Goal: Contribute content: Contribute content

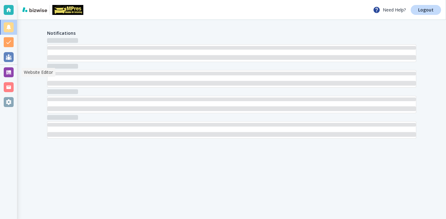
click at [10, 68] on div at bounding box center [9, 72] width 10 height 10
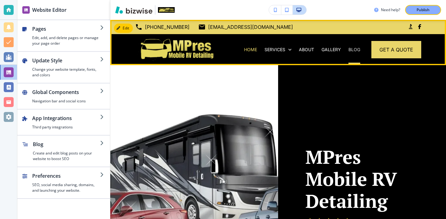
click at [357, 47] on p "BLOG" at bounding box center [354, 49] width 12 height 6
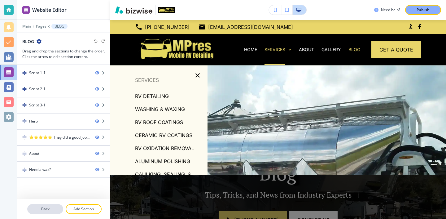
click at [37, 206] on p "Back" at bounding box center [45, 209] width 35 height 6
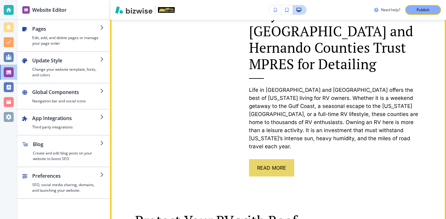
scroll to position [394, 0]
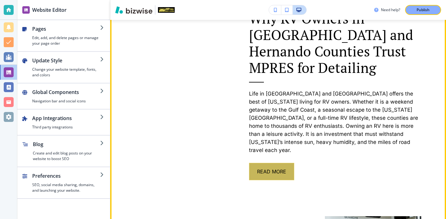
click at [275, 163] on button "Read More" at bounding box center [271, 171] width 45 height 17
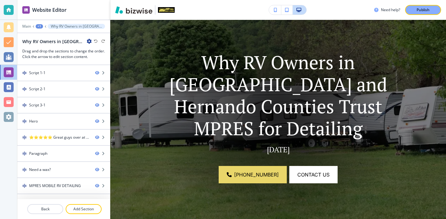
scroll to position [0, 0]
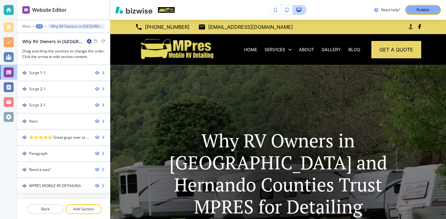
click at [89, 44] on div "Why RV Owners in Pasco and Hernando Counties Trust MPRES for Detailing" at bounding box center [56, 41] width 69 height 7
click at [89, 43] on icon "button" at bounding box center [89, 41] width 5 height 5
click at [104, 54] on p "Edit Page Settings" at bounding box center [107, 52] width 32 height 6
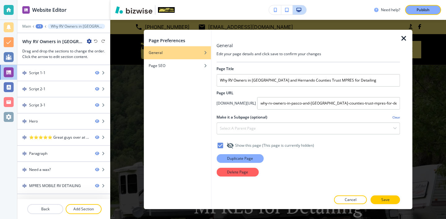
click at [259, 156] on button "Duplicate Page" at bounding box center [239, 158] width 47 height 9
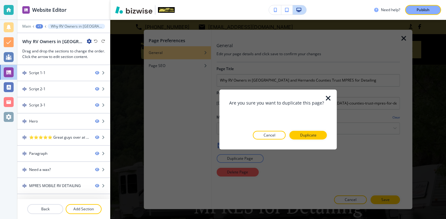
click at [308, 139] on div at bounding box center [278, 144] width 98 height 10
click at [310, 130] on button "Duplicate" at bounding box center [308, 134] width 37 height 9
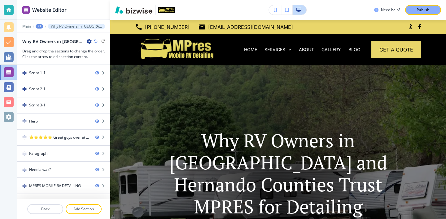
click at [88, 41] on icon "button" at bounding box center [89, 41] width 5 height 5
click at [97, 49] on button "Edit Page Settings" at bounding box center [107, 51] width 40 height 11
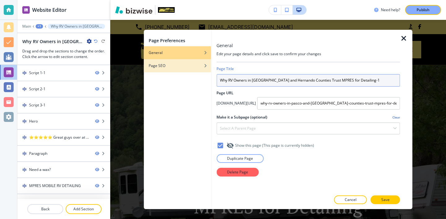
drag, startPoint x: 375, startPoint y: 78, endPoint x: 193, endPoint y: 64, distance: 183.0
click at [193, 64] on div "Page Preferences General Page SEO General Edit your page details and click save…" at bounding box center [278, 119] width 269 height 179
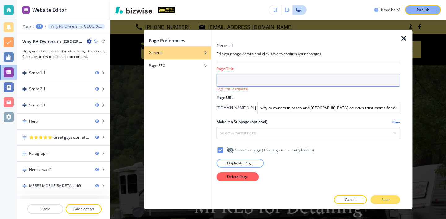
paste input "How to Keep Your RV Looking New with Regular Maintenance"
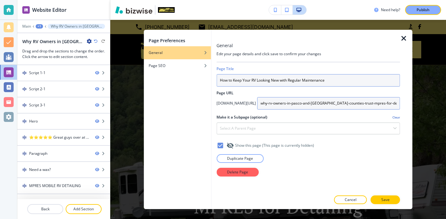
type input "How to Keep Your RV Looking New with Regular Maintenance"
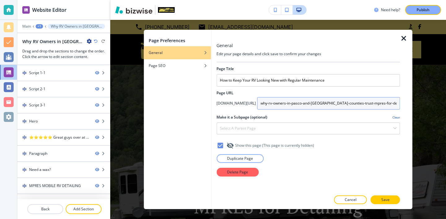
click at [265, 106] on input "why-rv-owners-in-pasco-and-hernanda-counties-trust-mpres-for-detailing-1" at bounding box center [328, 103] width 143 height 12
click at [260, 104] on input "why-rv-owners-in-pasco-and-hernanda-counties-trust-mpres-for-detailing-1" at bounding box center [328, 103] width 143 height 12
drag, startPoint x: 260, startPoint y: 104, endPoint x: 413, endPoint y: 104, distance: 152.1
click at [413, 104] on div "Page Preferences General Page SEO General Edit your page details and click save…" at bounding box center [278, 119] width 336 height 199
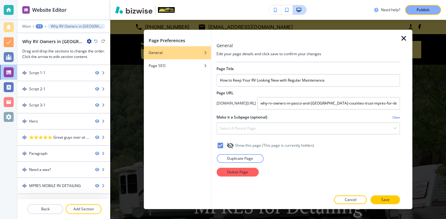
click at [400, 104] on div at bounding box center [406, 119] width 12 height 179
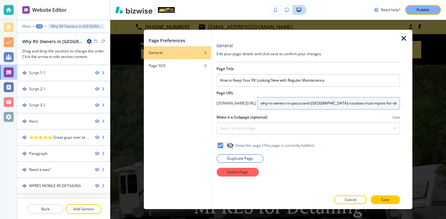
click at [398, 104] on input "why-rv-owners-in-pasco-and-hernanda-counties-trust-mpres-for-detailing-1" at bounding box center [328, 103] width 143 height 12
type input "how-to-keep-your-rv-looking-new-with-regular-maintence"
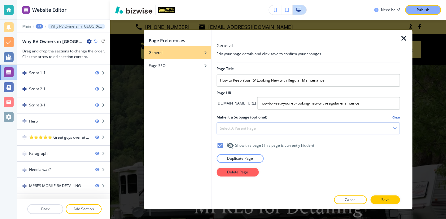
click at [362, 124] on div "Select a parent page" at bounding box center [308, 128] width 183 height 11
click at [332, 92] on h2 "Page URL" at bounding box center [307, 93] width 183 height 6
click at [181, 65] on div "Page SEO" at bounding box center [177, 66] width 67 height 6
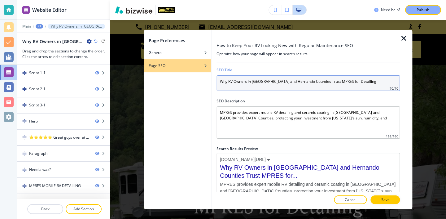
drag, startPoint x: 352, startPoint y: 83, endPoint x: 114, endPoint y: 83, distance: 238.8
click at [114, 83] on div "Page Preferences General Page SEO How to Keep Your RV Looking New with Regular …" at bounding box center [278, 119] width 336 height 199
paste input "How to Keep Your RV Looking New with Regular Maintenance"
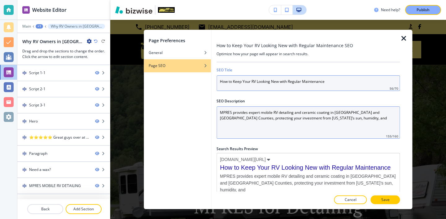
type input "How to Keep Your RV Looking New with Regular Maintenance"
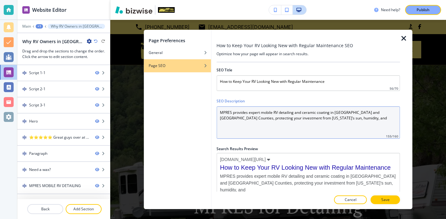
drag, startPoint x: 339, startPoint y: 118, endPoint x: 186, endPoint y: 111, distance: 152.9
click at [186, 111] on div "Page Preferences General Page SEO How to Keep Your RV Looking New with Regular …" at bounding box center [278, 119] width 269 height 179
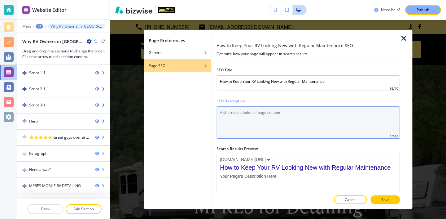
paste Description "Keep your RV looking new with regular maintenance. Discover expert tips on clea…"
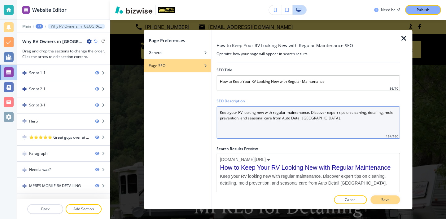
type Description "Keep your RV looking new with regular maintenance. Discover expert tips on clea…"
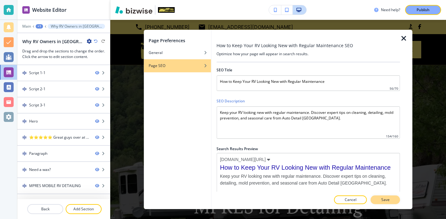
click at [394, 199] on button "Save" at bounding box center [385, 199] width 29 height 9
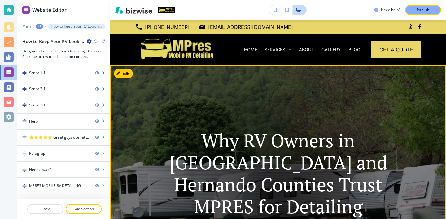
click at [131, 76] on button "Edit" at bounding box center [123, 73] width 19 height 9
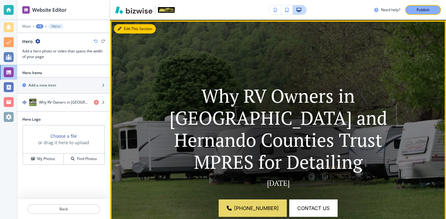
scroll to position [45, 0]
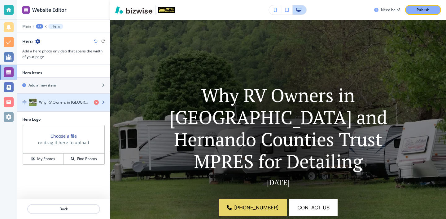
click at [59, 101] on h4 "Why RV Owners in Pasco and Hernando Counties Trust MPRES for Detailing" at bounding box center [64, 102] width 50 height 6
click at [60, 102] on h4 "Why RV Owners in Pasco and Hernando Counties Trust MPRES for Detailing" at bounding box center [64, 102] width 50 height 6
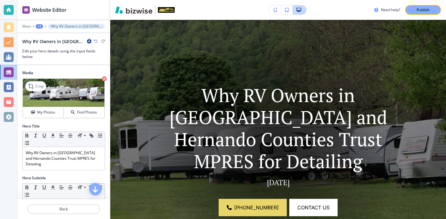
scroll to position [6, 0]
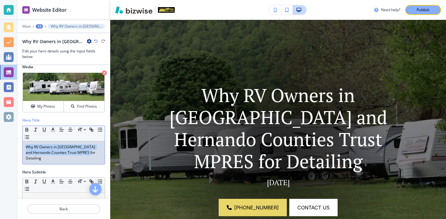
drag, startPoint x: 95, startPoint y: 154, endPoint x: 7, endPoint y: 144, distance: 88.2
click at [7, 144] on div "Website Editor Main +3 Why RV Owners in Pasco and Hernando Counties Trust MPRES…" at bounding box center [223, 109] width 446 height 219
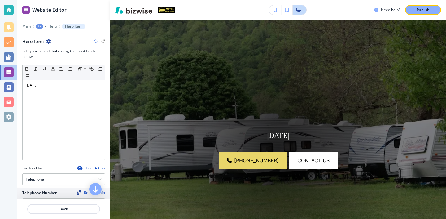
scroll to position [129, 0]
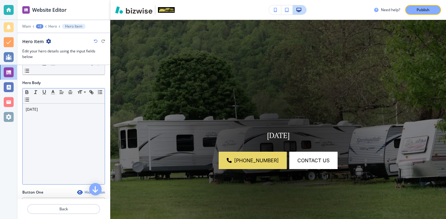
click at [42, 111] on p "August 12, 2025" at bounding box center [64, 110] width 76 height 6
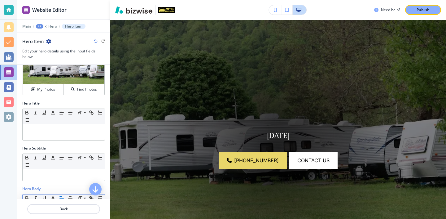
scroll to position [0, 0]
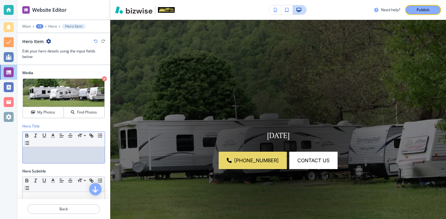
click at [79, 154] on p at bounding box center [64, 153] width 76 height 6
click at [79, 155] on p at bounding box center [64, 153] width 76 height 6
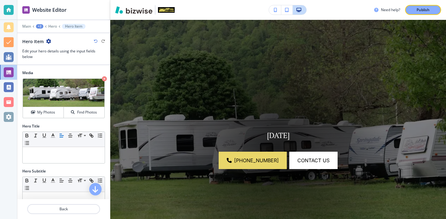
click at [75, 123] on div "Hero Title" at bounding box center [63, 126] width 83 height 6
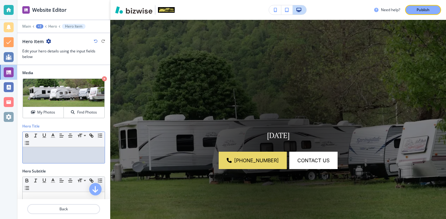
click at [37, 158] on div at bounding box center [64, 155] width 82 height 16
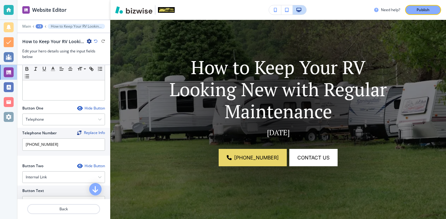
scroll to position [298, 0]
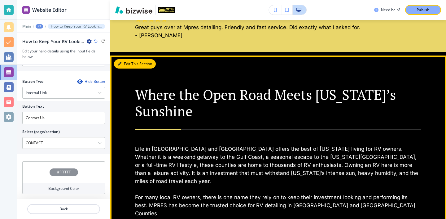
click at [121, 59] on button "Edit This Section" at bounding box center [135, 63] width 42 height 9
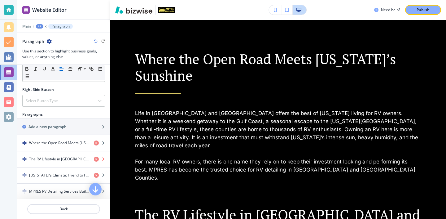
scroll to position [308, 0]
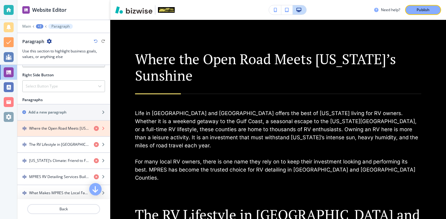
click at [96, 129] on icon "button" at bounding box center [96, 128] width 5 height 5
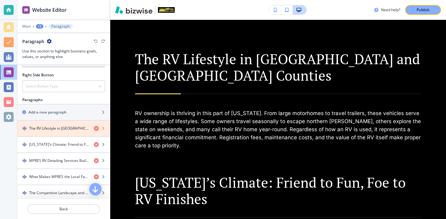
click at [96, 129] on icon "button" at bounding box center [96, 128] width 5 height 5
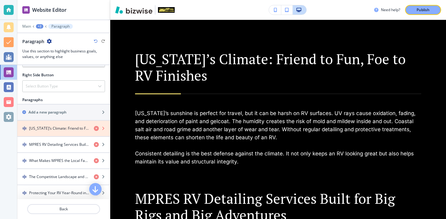
click at [96, 129] on icon "button" at bounding box center [96, 128] width 5 height 5
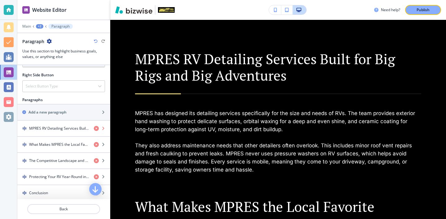
click at [96, 129] on icon "button" at bounding box center [96, 128] width 5 height 5
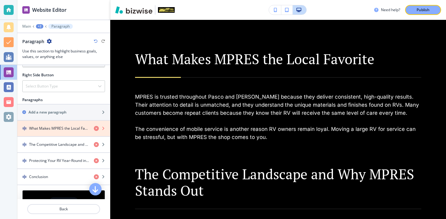
click at [96, 129] on icon "button" at bounding box center [96, 128] width 5 height 5
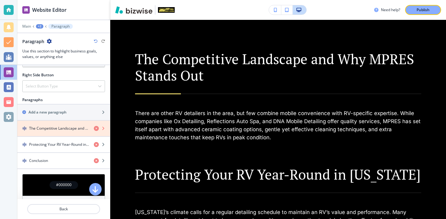
click at [96, 129] on icon "button" at bounding box center [96, 128] width 5 height 5
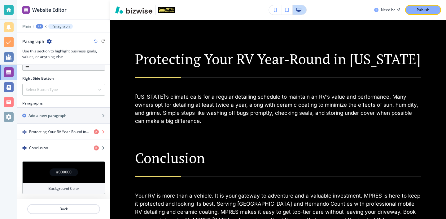
click at [96, 129] on icon "button" at bounding box center [96, 131] width 5 height 5
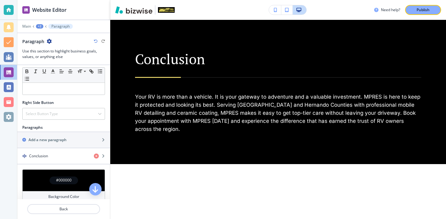
scroll to position [279, 0]
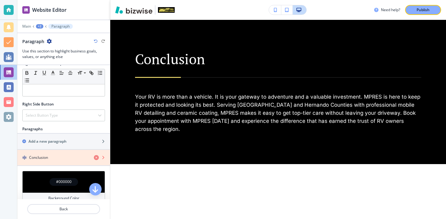
click at [96, 159] on icon "button" at bounding box center [96, 157] width 5 height 5
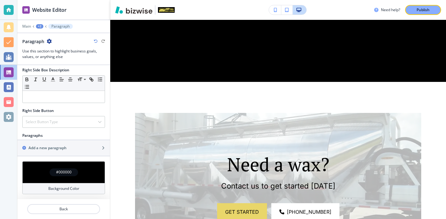
scroll to position [273, 0]
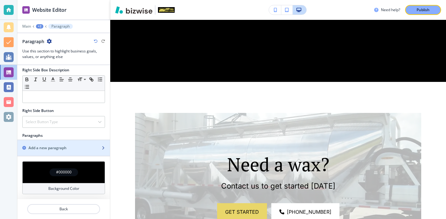
click at [96, 154] on div "button" at bounding box center [63, 153] width 93 height 5
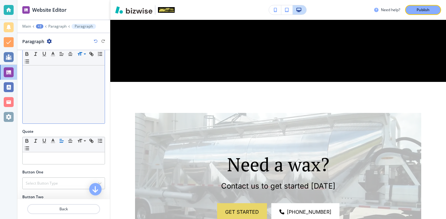
scroll to position [0, 0]
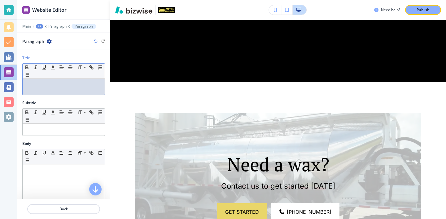
click at [86, 93] on div at bounding box center [64, 87] width 82 height 16
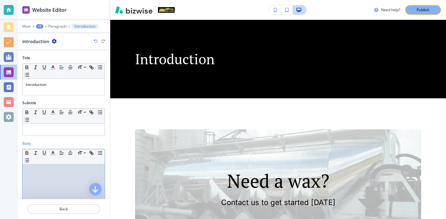
click at [50, 180] on div at bounding box center [64, 204] width 82 height 81
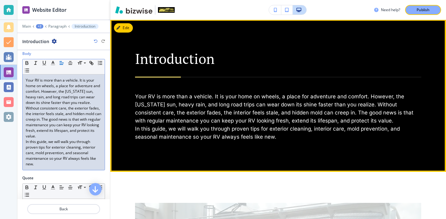
scroll to position [356, 0]
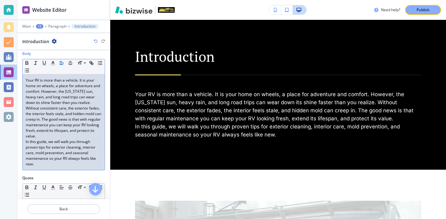
click at [76, 141] on p "In this guide, we will walk you through proven tips for exterior cleaning, inte…" at bounding box center [64, 153] width 76 height 28
click at [76, 137] on p "Your RV is more than a vehicle. It is your home on wheels, a place for adventur…" at bounding box center [64, 107] width 76 height 61
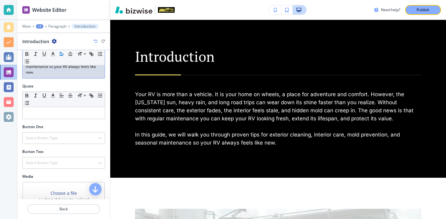
scroll to position [215, 0]
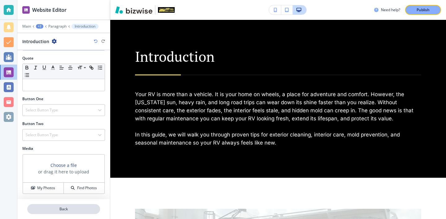
click at [78, 208] on p "Back" at bounding box center [64, 209] width 72 height 6
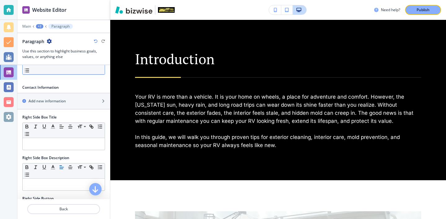
scroll to position [289, 0]
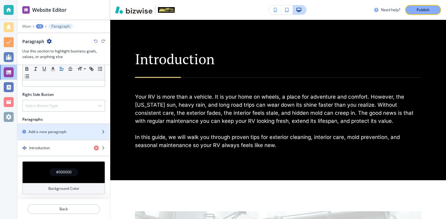
click at [56, 134] on div "button" at bounding box center [63, 136] width 93 height 5
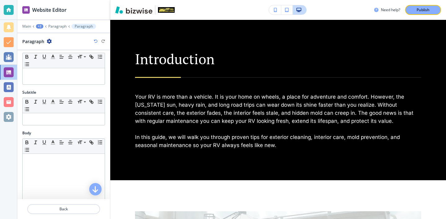
scroll to position [0, 0]
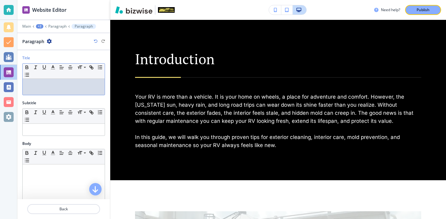
click at [59, 93] on div at bounding box center [64, 87] width 82 height 16
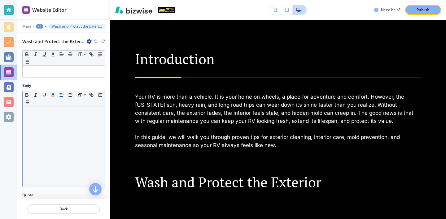
scroll to position [63, 0]
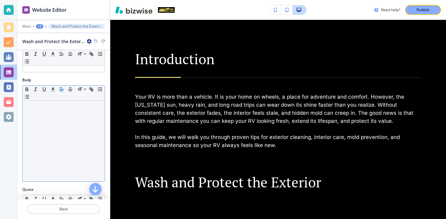
click at [58, 152] on div at bounding box center [64, 141] width 82 height 81
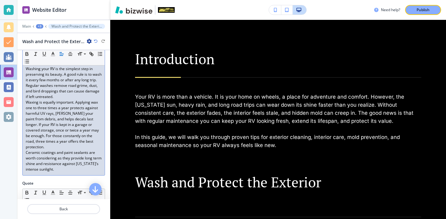
scroll to position [97, 0]
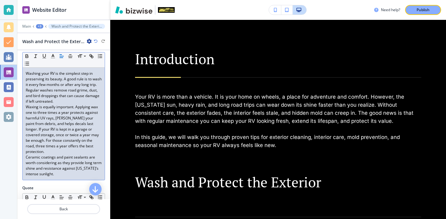
click at [76, 101] on p "Washing your RV is the simplest step in preserving its beauty. A good rule is t…" at bounding box center [64, 87] width 76 height 33
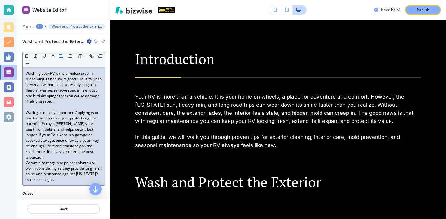
click at [81, 151] on p "Waxing is equally important. Applying wax one to three times a year protects ag…" at bounding box center [64, 135] width 76 height 50
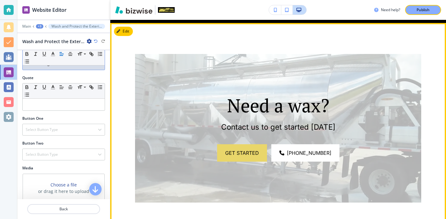
scroll to position [603, 0]
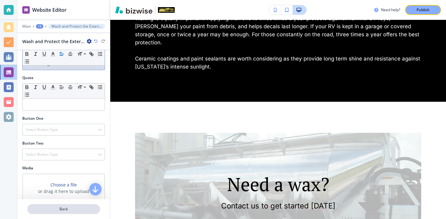
click at [75, 212] on button "Back" at bounding box center [63, 209] width 73 height 10
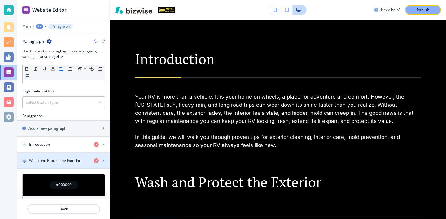
scroll to position [292, 0]
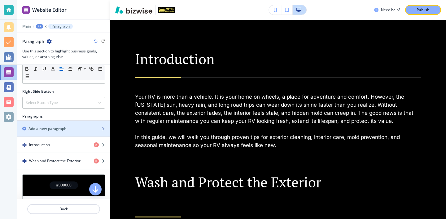
click at [92, 134] on div "button" at bounding box center [63, 133] width 93 height 5
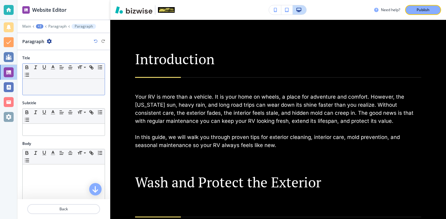
click at [94, 90] on div at bounding box center [64, 87] width 82 height 16
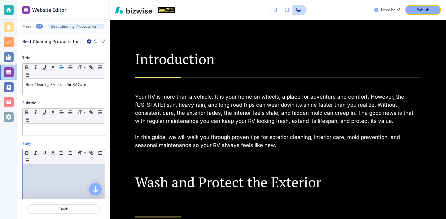
click at [45, 172] on p at bounding box center [64, 170] width 76 height 6
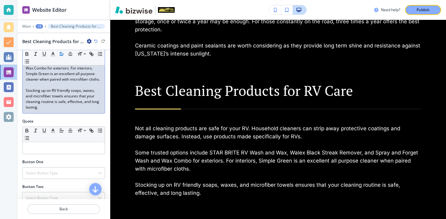
scroll to position [184, 0]
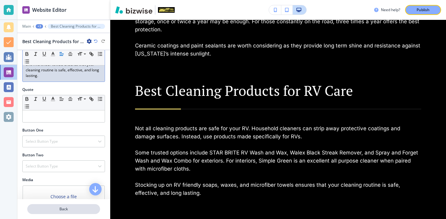
click at [79, 212] on button "Back" at bounding box center [63, 209] width 73 height 10
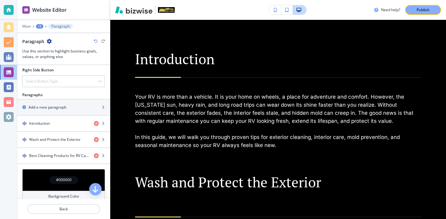
scroll to position [321, 0]
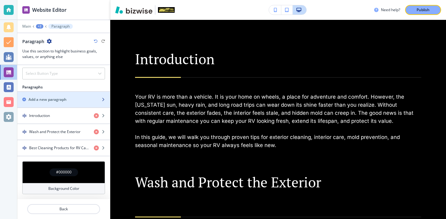
click at [77, 104] on div "button" at bounding box center [63, 104] width 93 height 5
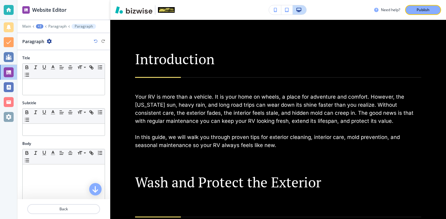
click at [89, 97] on div "Title Small Normal Large Huge" at bounding box center [63, 77] width 93 height 45
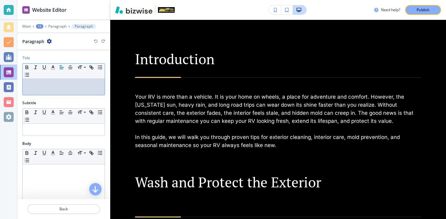
scroll to position [0, 0]
click at [56, 199] on div at bounding box center [63, 201] width 93 height 5
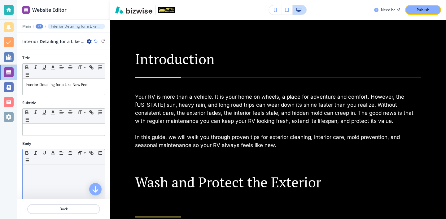
click at [62, 187] on div at bounding box center [64, 204] width 82 height 81
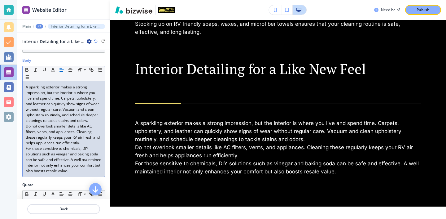
click at [91, 119] on p "A sparkling exterior makes a strong impression, but the interior is where you l…" at bounding box center [64, 103] width 76 height 39
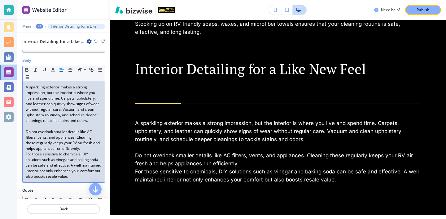
click at [85, 150] on p "Do not overlook smaller details like AC filters, vents, and appliances. Cleanin…" at bounding box center [64, 140] width 76 height 22
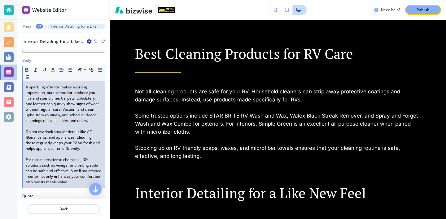
scroll to position [221, 0]
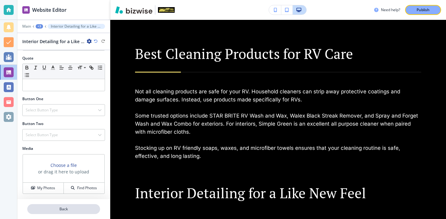
click at [59, 207] on p "Back" at bounding box center [64, 209] width 72 height 6
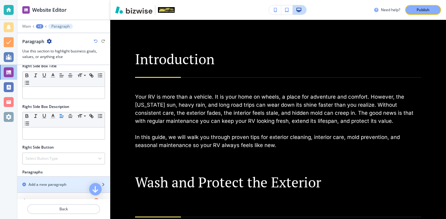
scroll to position [237, 0]
click at [68, 176] on div "button" at bounding box center [63, 178] width 93 height 5
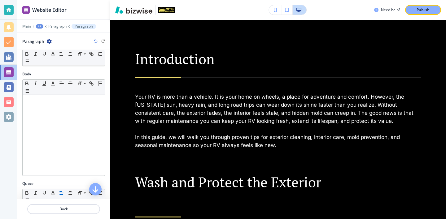
scroll to position [0, 0]
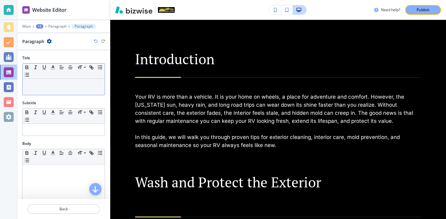
click at [92, 92] on div at bounding box center [64, 87] width 82 height 16
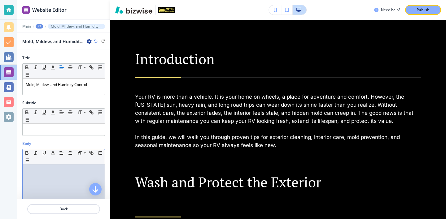
click at [55, 168] on p at bounding box center [64, 170] width 76 height 6
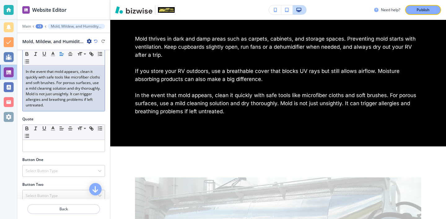
scroll to position [189, 0]
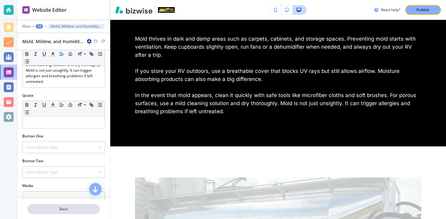
click at [78, 207] on p "Back" at bounding box center [64, 209] width 72 height 6
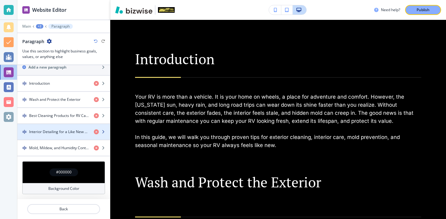
scroll to position [304, 0]
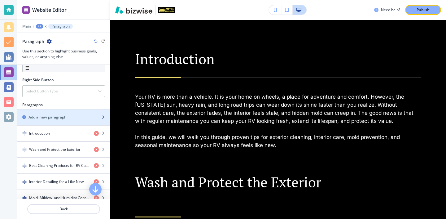
click at [76, 120] on div "button" at bounding box center [63, 122] width 93 height 5
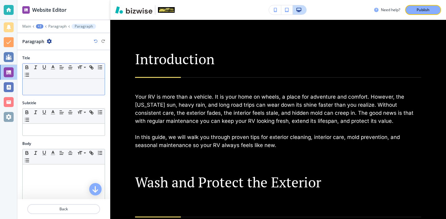
click at [86, 85] on p at bounding box center [64, 85] width 76 height 6
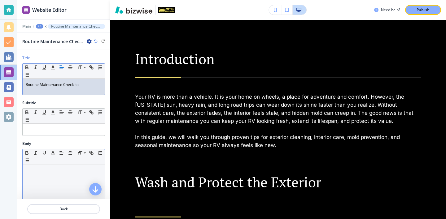
click at [66, 186] on div at bounding box center [64, 204] width 82 height 81
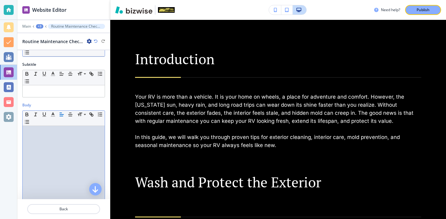
scroll to position [0, 0]
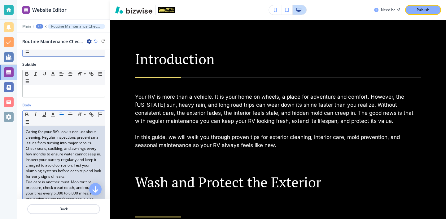
click at [88, 171] on p "Check seals, caulking, and awnings every few months to ensure water cannot seep…" at bounding box center [64, 162] width 76 height 33
click at [81, 186] on p "Tire care is another must. Monitor tire pressure, check tread depth, and rotate…" at bounding box center [64, 193] width 76 height 28
click at [85, 176] on p "Check seals, caulking, and awnings every few months to ensure water cannot seep…" at bounding box center [64, 162] width 76 height 33
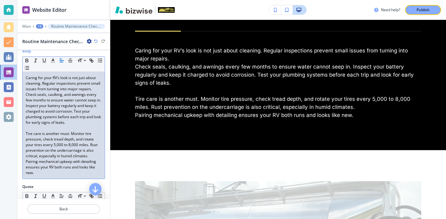
scroll to position [92, 0]
click at [98, 158] on p "Tire care is another must. Monitor tire pressure, check tread depth, and rotate…" at bounding box center [64, 145] width 76 height 28
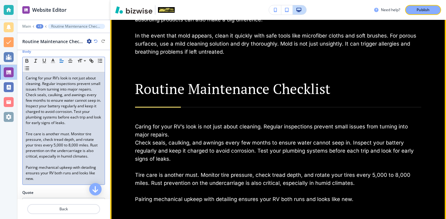
scroll to position [1091, 0]
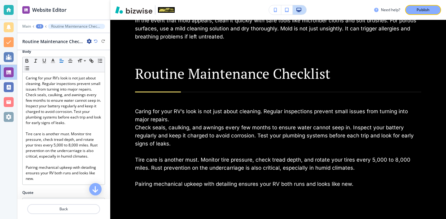
click at [70, 203] on div at bounding box center [63, 201] width 93 height 5
click at [70, 208] on p "Back" at bounding box center [64, 209] width 72 height 6
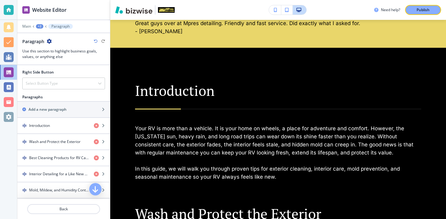
scroll to position [300, 0]
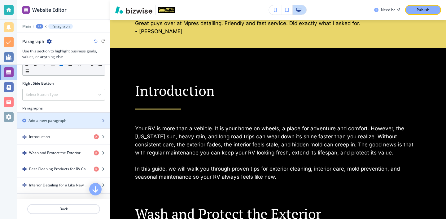
click at [89, 118] on div "Add a new paragraph" at bounding box center [56, 121] width 79 height 6
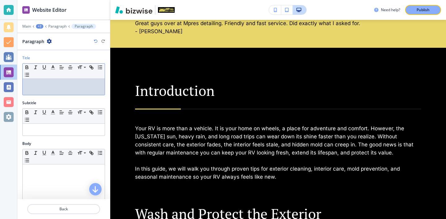
click at [99, 95] on div "Small Normal Large Huge" at bounding box center [63, 79] width 83 height 32
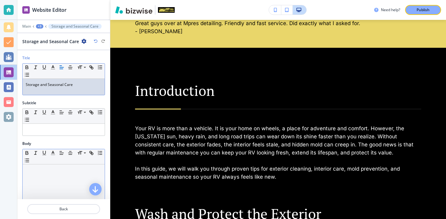
click at [67, 179] on div at bounding box center [64, 204] width 82 height 81
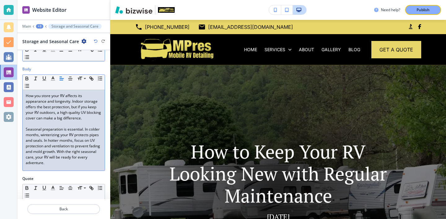
scroll to position [195, 0]
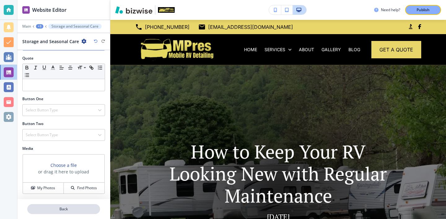
click at [72, 207] on p "Back" at bounding box center [64, 209] width 72 height 6
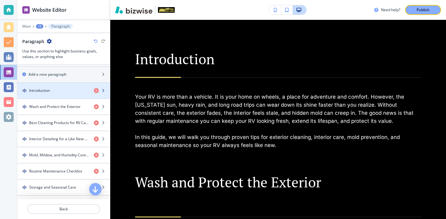
scroll to position [345, 0]
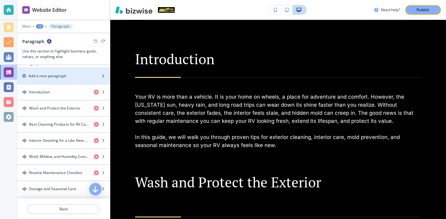
click at [84, 72] on div "button" at bounding box center [63, 70] width 93 height 5
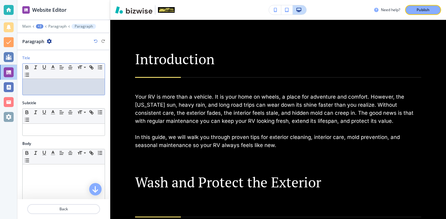
click at [44, 95] on div "Title Small Normal Large Huge" at bounding box center [63, 77] width 93 height 45
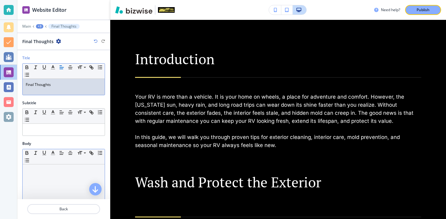
click at [58, 187] on div at bounding box center [64, 204] width 82 height 81
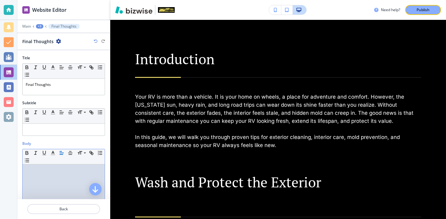
scroll to position [0, 0]
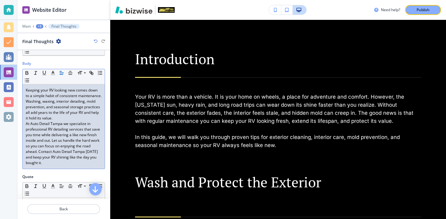
click at [90, 118] on p "Keeping your RV looking new comes down to a simple habit of consistent maintena…" at bounding box center [64, 103] width 76 height 33
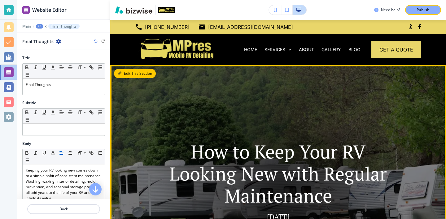
click at [130, 76] on button "Edit This Section" at bounding box center [135, 73] width 42 height 9
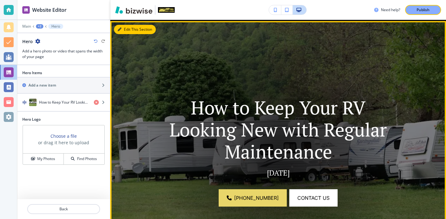
scroll to position [45, 0]
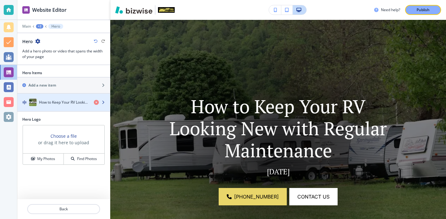
click at [85, 97] on div "button" at bounding box center [63, 96] width 93 height 5
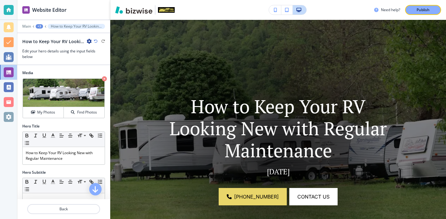
scroll to position [5, 0]
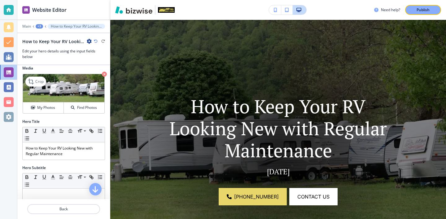
click at [43, 100] on img at bounding box center [63, 88] width 81 height 28
click at [43, 102] on div "My Photos Find Photos" at bounding box center [63, 107] width 81 height 11
click at [43, 105] on h4 "My Photos" at bounding box center [46, 108] width 18 height 6
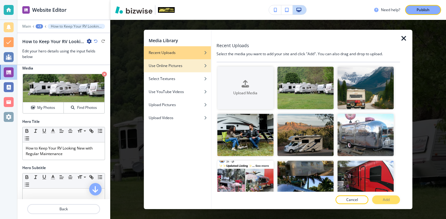
click at [164, 67] on h4 "Use Online Pictures" at bounding box center [166, 66] width 34 height 6
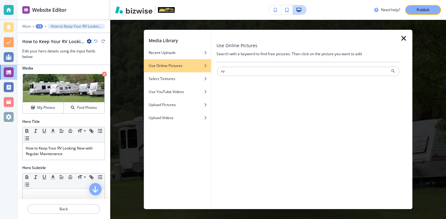
type input "rv"
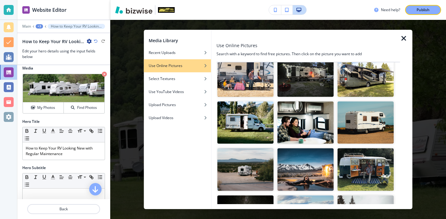
scroll to position [626, 0]
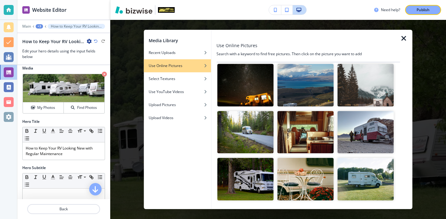
click at [261, 173] on img "button" at bounding box center [245, 179] width 56 height 42
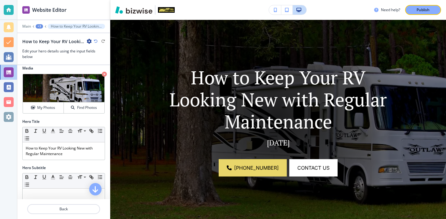
scroll to position [0, 0]
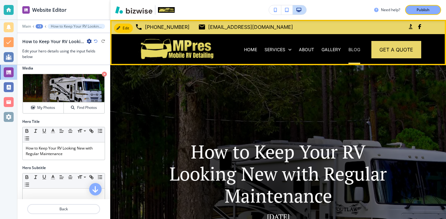
click at [355, 50] on p "BLOG" at bounding box center [354, 49] width 12 height 6
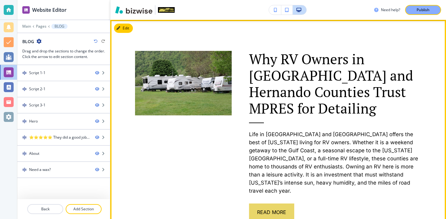
scroll to position [301, 0]
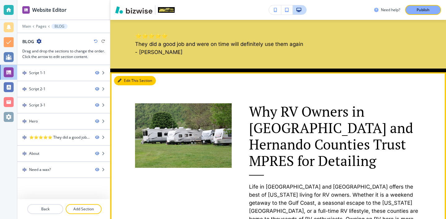
click at [127, 80] on button "Edit This Section" at bounding box center [135, 80] width 42 height 9
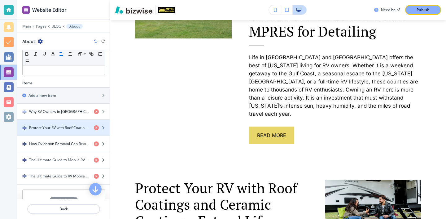
scroll to position [176, 0]
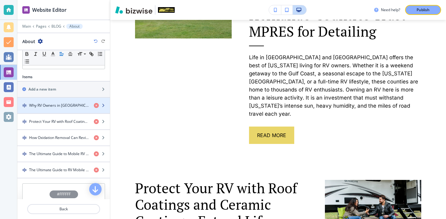
click at [71, 110] on div "button" at bounding box center [63, 110] width 93 height 5
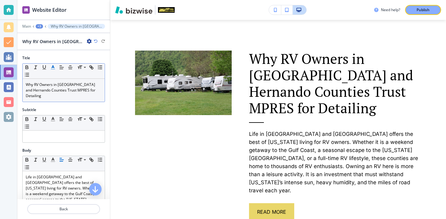
scroll to position [353, 0]
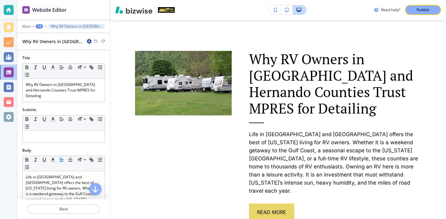
click at [87, 43] on icon "button" at bounding box center [89, 41] width 5 height 5
click at [99, 60] on p "Duplicate Why RV Owners in Pasco and Hernando Counties Trust MPRES for Detailing" at bounding box center [107, 63] width 32 height 6
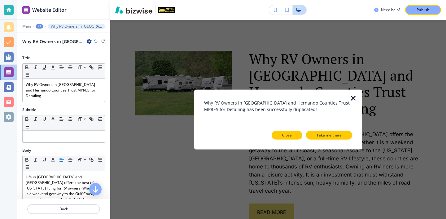
click at [291, 137] on p "Close" at bounding box center [287, 135] width 10 height 6
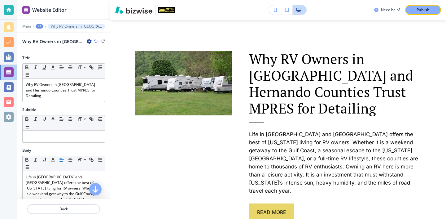
scroll to position [271, 0]
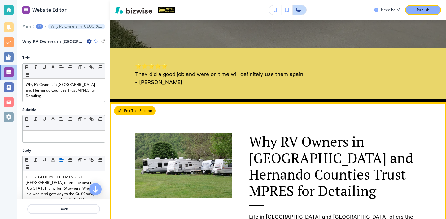
click at [121, 112] on button "Edit This Section" at bounding box center [135, 110] width 42 height 9
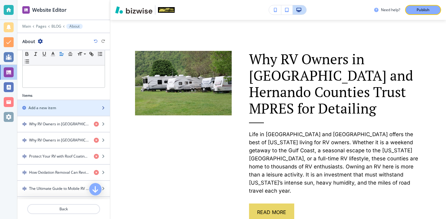
scroll to position [162, 0]
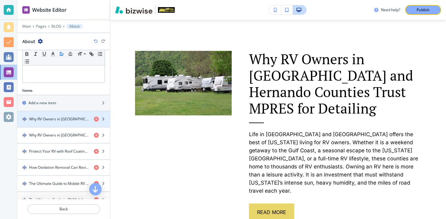
click at [55, 115] on div "button" at bounding box center [63, 113] width 93 height 5
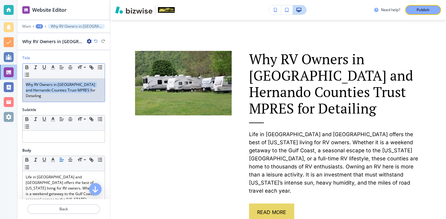
drag, startPoint x: 95, startPoint y: 93, endPoint x: 29, endPoint y: 79, distance: 67.1
click at [29, 79] on div "Why RV Owners in Pasco and Hernando Counties Trust MPRES for Detailing" at bounding box center [64, 90] width 82 height 23
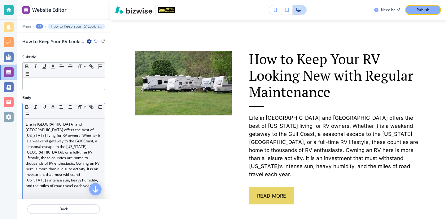
scroll to position [63, 0]
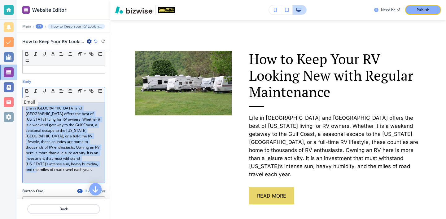
drag, startPoint x: 57, startPoint y: 168, endPoint x: 16, endPoint y: 97, distance: 81.3
click at [16, 97] on div "Website Editor Main +3 How to Keep Your RV Looking New with Regular Maintenance…" at bounding box center [223, 109] width 446 height 219
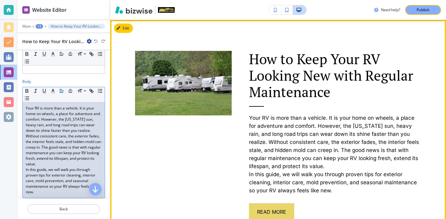
scroll to position [0, 0]
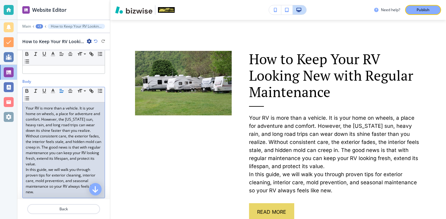
click at [72, 151] on p "Your RV is more than a vehicle. It is your home on wheels, a place for adventur…" at bounding box center [64, 135] width 76 height 61
click at [49, 166] on p "Your RV is more than a vehicle. It is your home on wheels, a place for adventur…" at bounding box center [64, 135] width 76 height 61
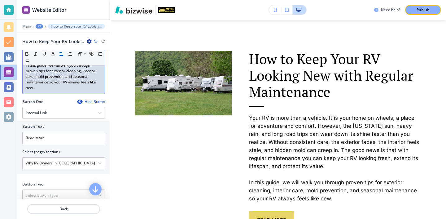
scroll to position [262, 0]
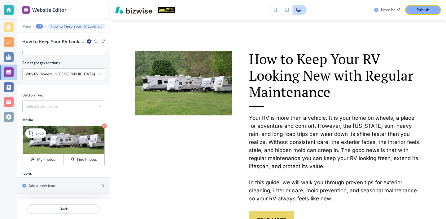
click at [43, 153] on img at bounding box center [63, 140] width 81 height 28
click at [43, 158] on h4 "My Photos" at bounding box center [46, 159] width 18 height 6
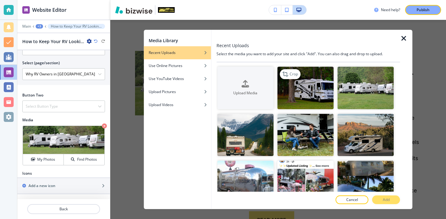
click at [291, 80] on img "button" at bounding box center [305, 88] width 56 height 42
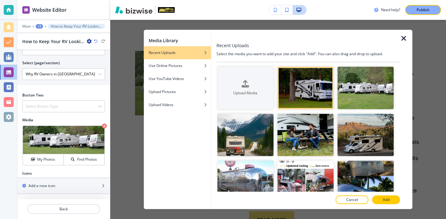
click at [392, 195] on div at bounding box center [307, 193] width 183 height 4
click at [392, 198] on button "Add" at bounding box center [386, 199] width 28 height 9
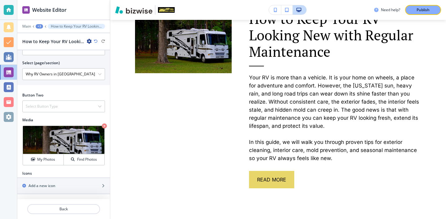
scroll to position [429, 0]
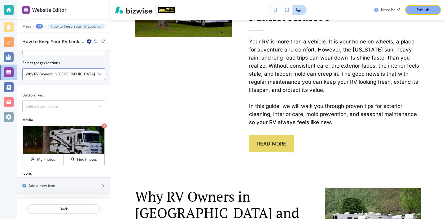
click at [86, 75] on \(page\/section\) "Why RV Owners in Pasco and Hernando Counties Trust MPRES for Detailing" at bounding box center [60, 74] width 75 height 11
click at [98, 74] on icon "button" at bounding box center [100, 74] width 4 height 4
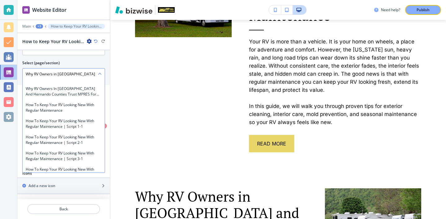
scroll to position [2241, 0]
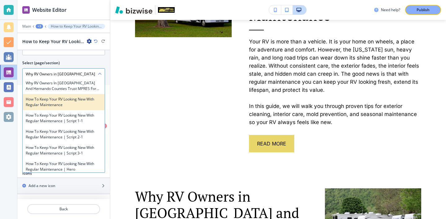
click at [88, 99] on h4 "How to Keep Your RV Looking New with Regular Maintenance" at bounding box center [64, 101] width 76 height 11
type \(page\/section\) "How to Keep Your RV Looking New with Regular Maintenance"
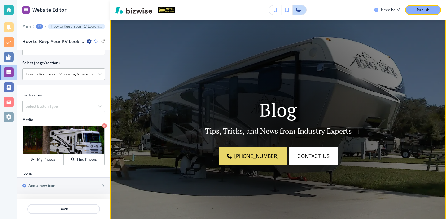
scroll to position [0, 0]
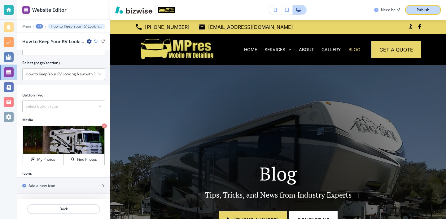
click at [409, 11] on button "Publish" at bounding box center [423, 10] width 36 height 10
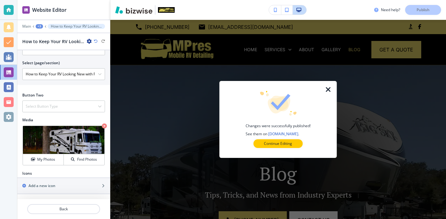
click at [332, 91] on div at bounding box center [332, 119] width 10 height 77
click at [328, 89] on icon "button" at bounding box center [328, 89] width 7 height 7
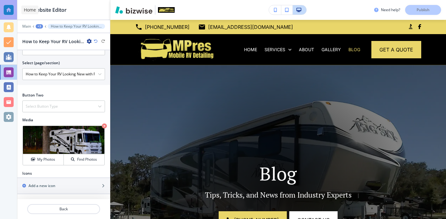
click at [10, 5] on div at bounding box center [9, 10] width 10 height 10
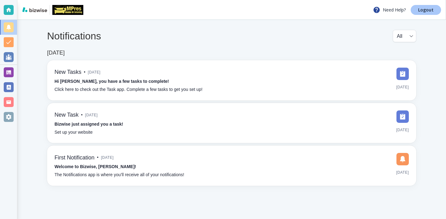
click at [418, 10] on link "Logout" at bounding box center [426, 10] width 30 height 10
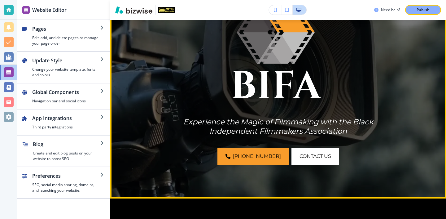
scroll to position [138, 0]
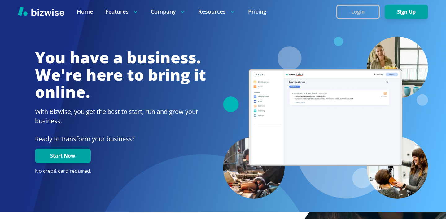
click at [354, 15] on button "Login" at bounding box center [357, 12] width 43 height 14
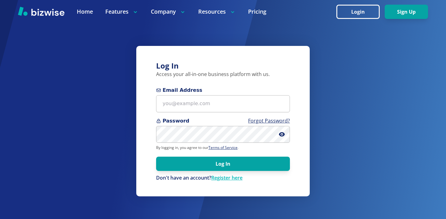
click at [173, 117] on form "Email Address Password Forgot Password? By logging in, you agree to our Terms o…" at bounding box center [223, 133] width 134 height 95
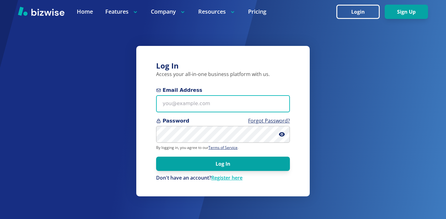
click at [173, 109] on input "Email Address" at bounding box center [223, 103] width 134 height 17
paste input "[EMAIL_ADDRESS][DOMAIN_NAME]"
type input "[EMAIL_ADDRESS][DOMAIN_NAME]"
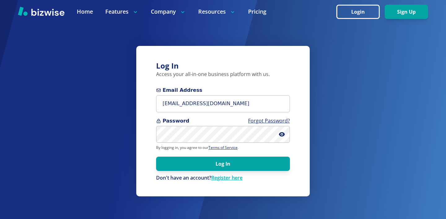
click at [182, 125] on div "Password Forgot Password?" at bounding box center [223, 130] width 134 height 26
click at [189, 144] on form "Email Address [EMAIL_ADDRESS][DOMAIN_NAME] Password Forgot Password? By logging…" at bounding box center [223, 133] width 134 height 95
click at [189, 143] on form "Email Address [EMAIL_ADDRESS][DOMAIN_NAME] Password Forgot Password? By logging…" at bounding box center [223, 133] width 134 height 95
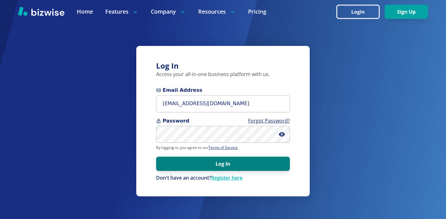
click at [223, 169] on button "Log In" at bounding box center [223, 163] width 134 height 14
